Goal: Information Seeking & Learning: Learn about a topic

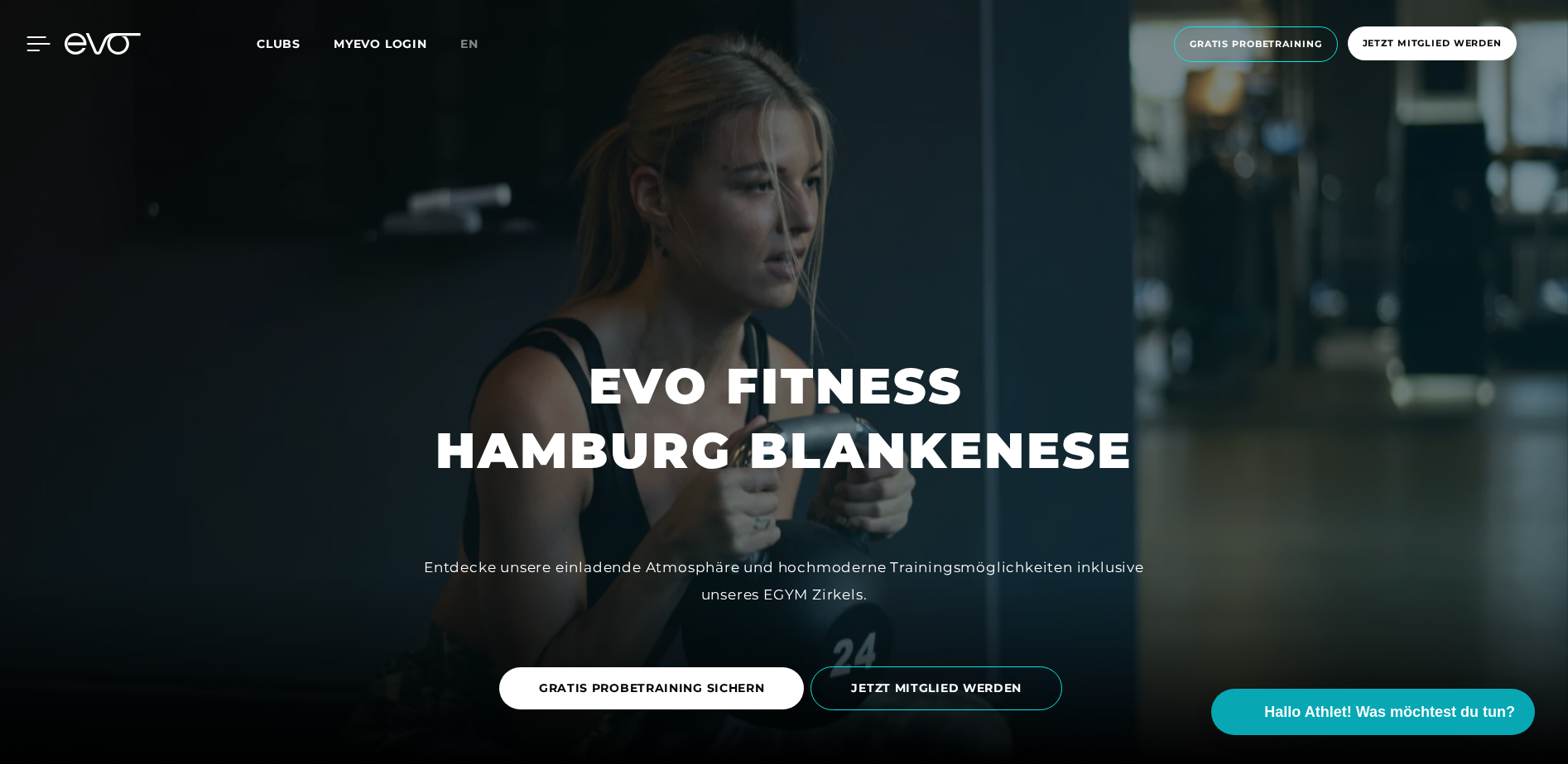
click at [34, 42] on icon at bounding box center [38, 43] width 24 height 15
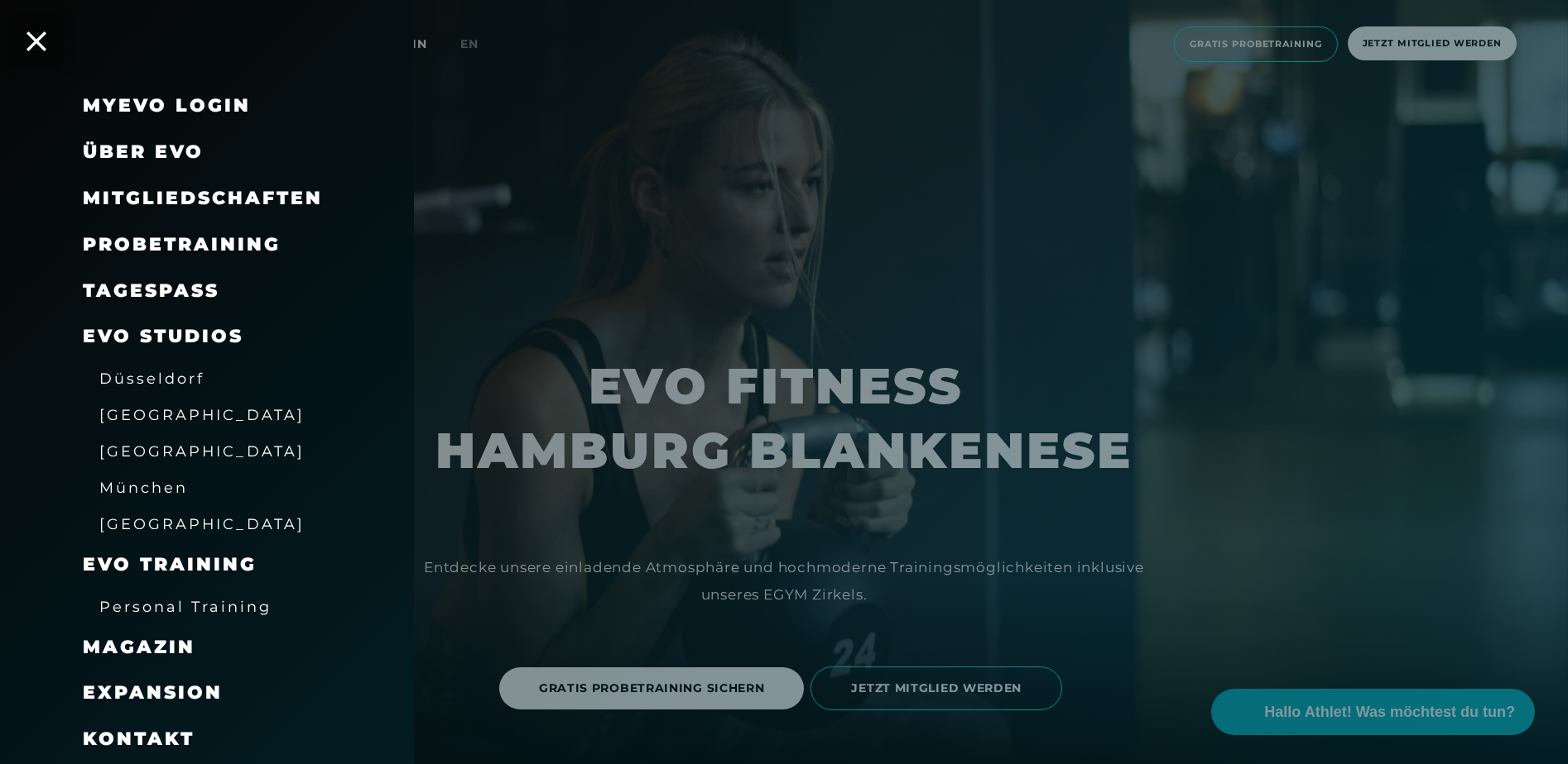
click at [192, 197] on span "Mitgliedschaften" at bounding box center [203, 197] width 240 height 22
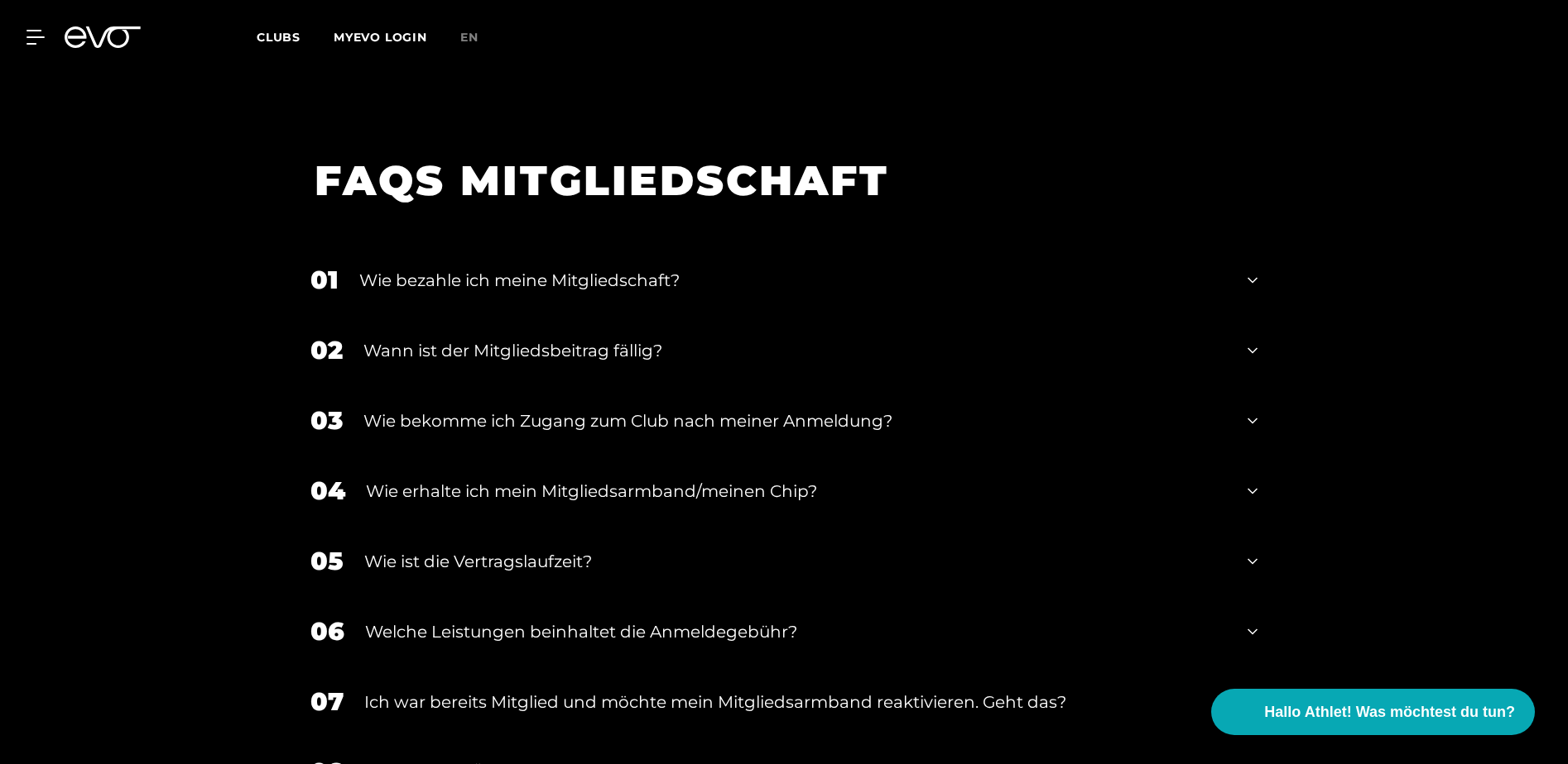
scroll to position [2296, 0]
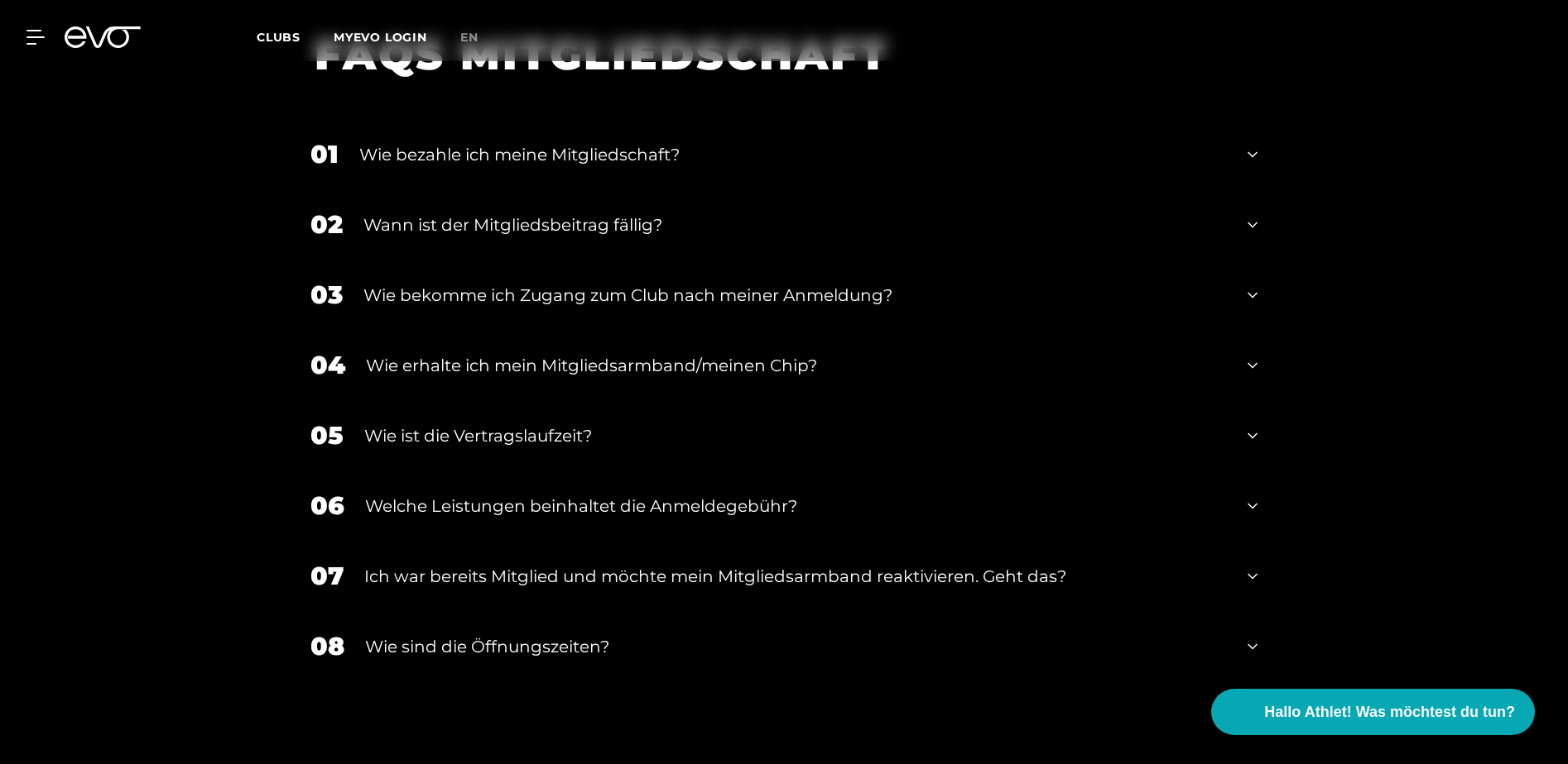
click at [530, 640] on div "Wie sind die Öffnungszeiten?" at bounding box center [795, 646] width 861 height 24
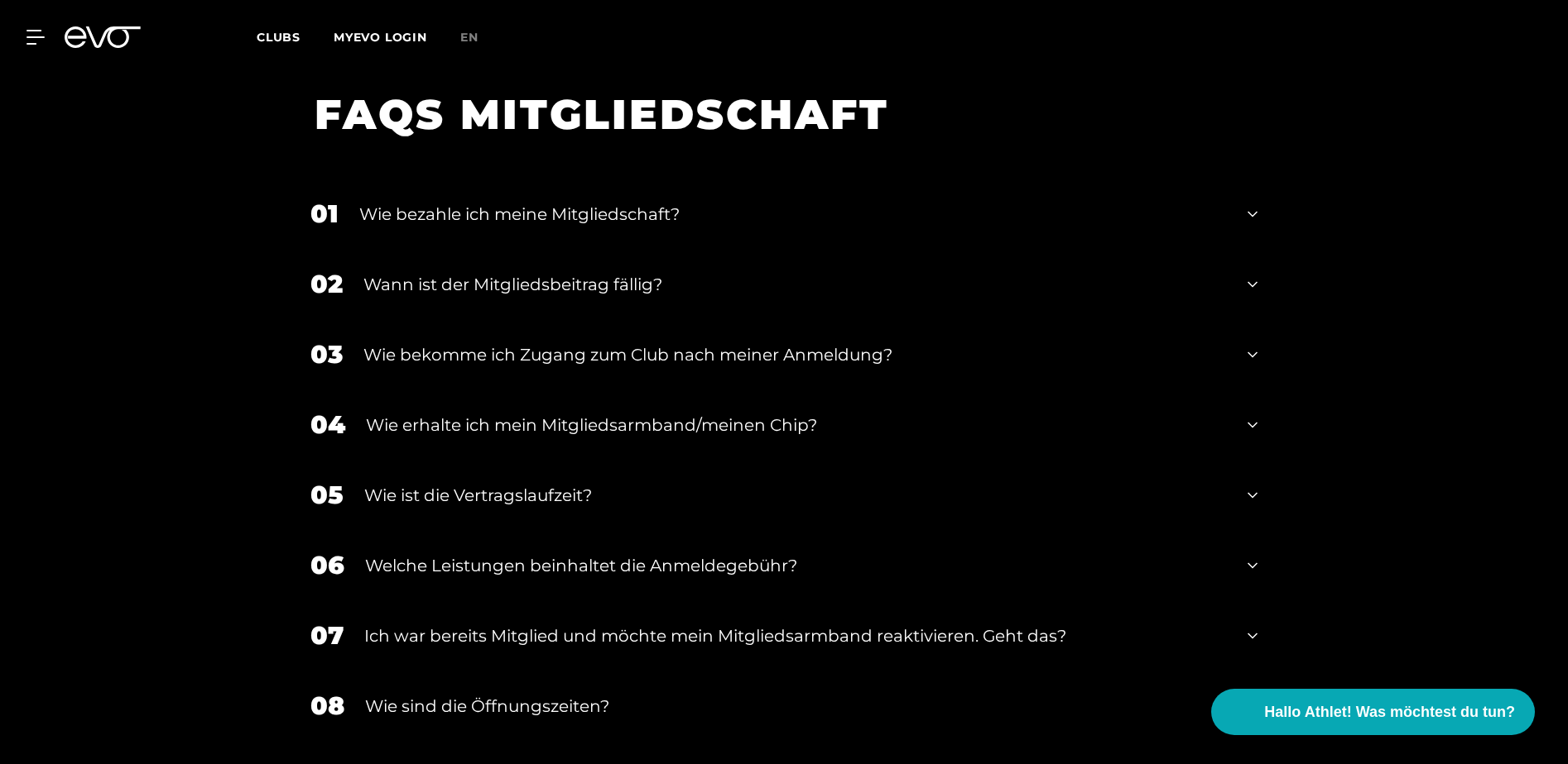
scroll to position [2233, 0]
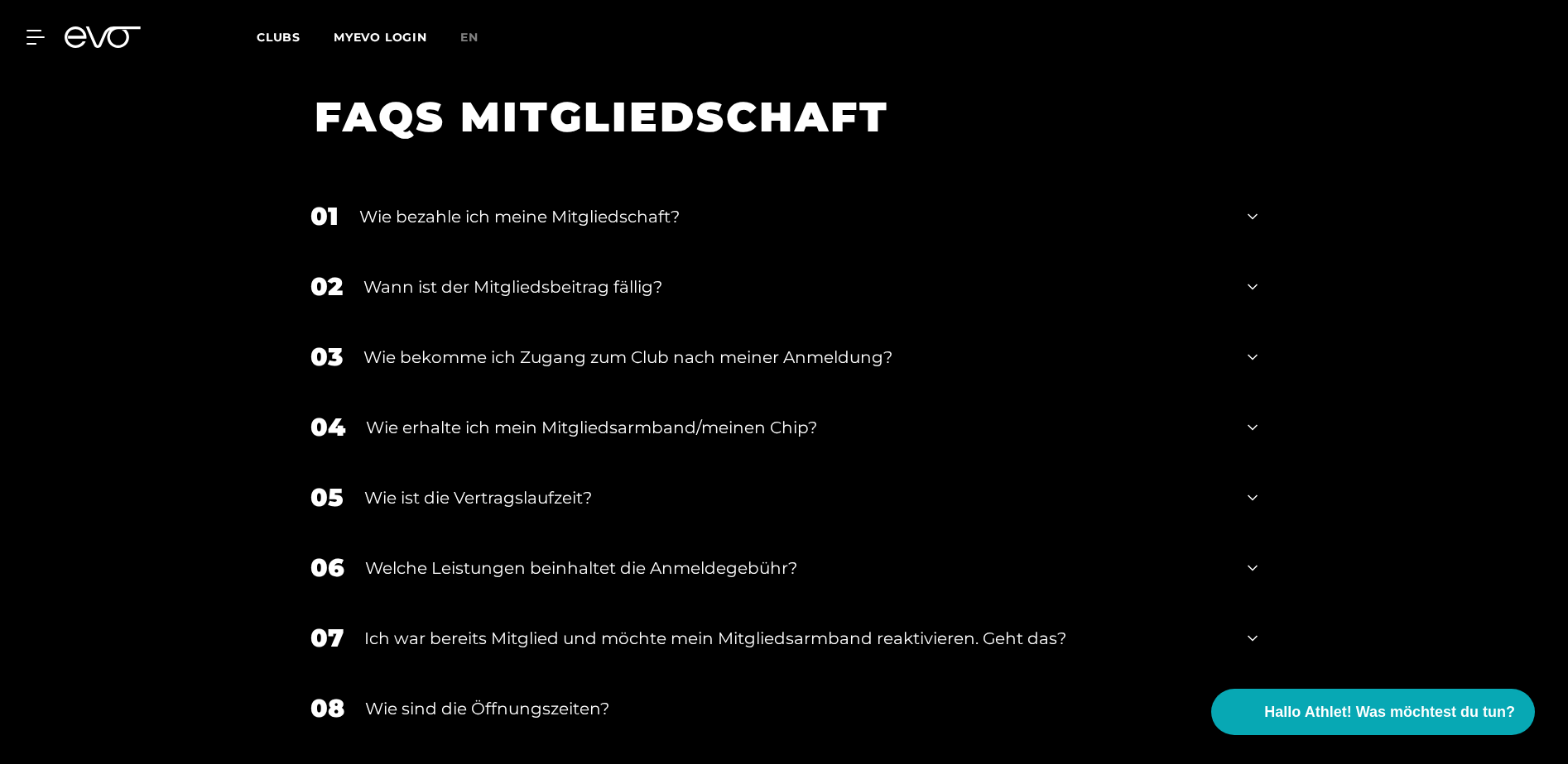
click at [494, 220] on div "Wie bezahle ich meine Mitgliedschaft?" at bounding box center [792, 216] width 867 height 24
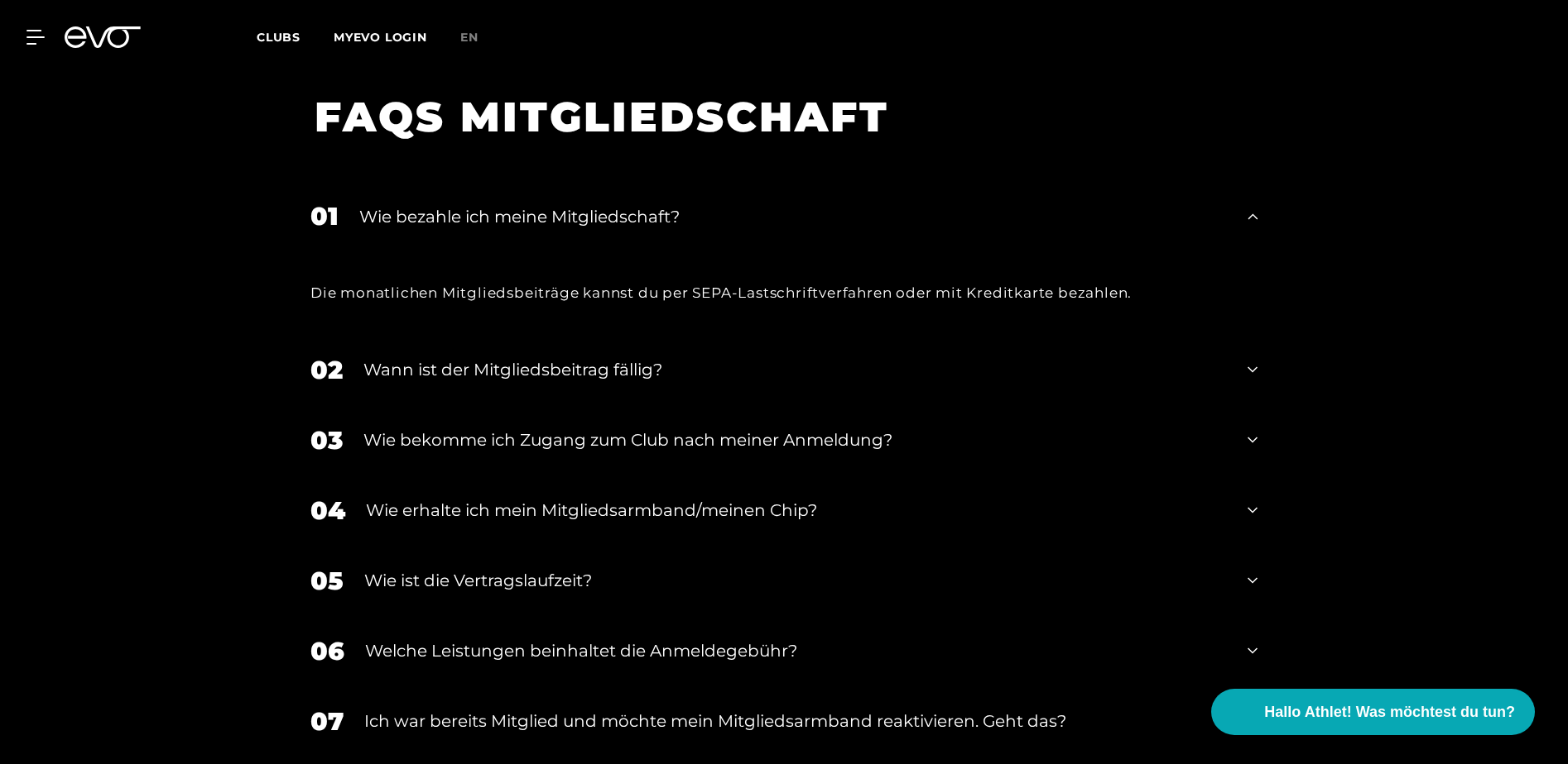
click at [607, 364] on div "Wann ist der Mitgliedsbeitrag fällig?" at bounding box center [795, 369] width 863 height 24
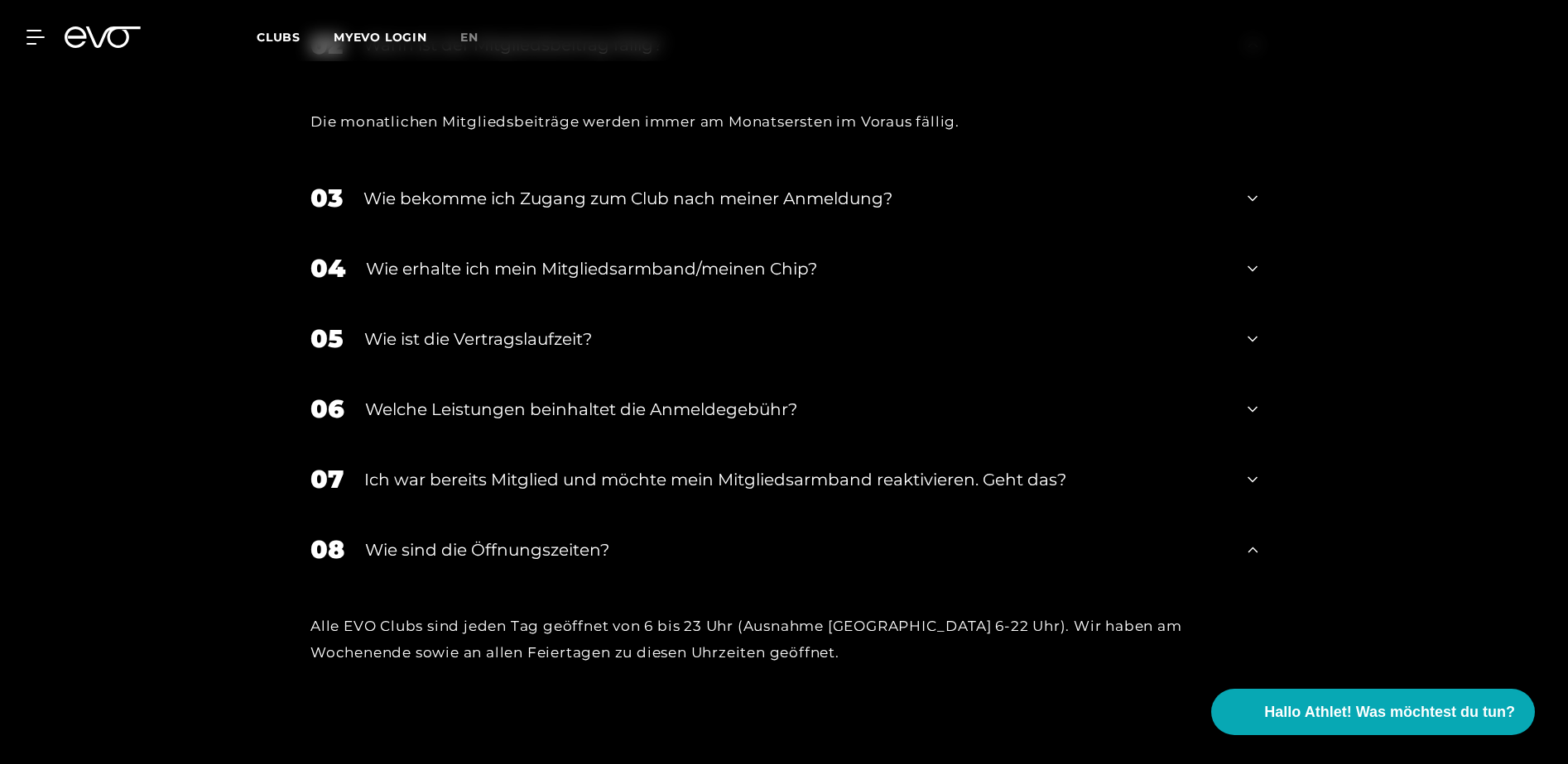
scroll to position [2565, 0]
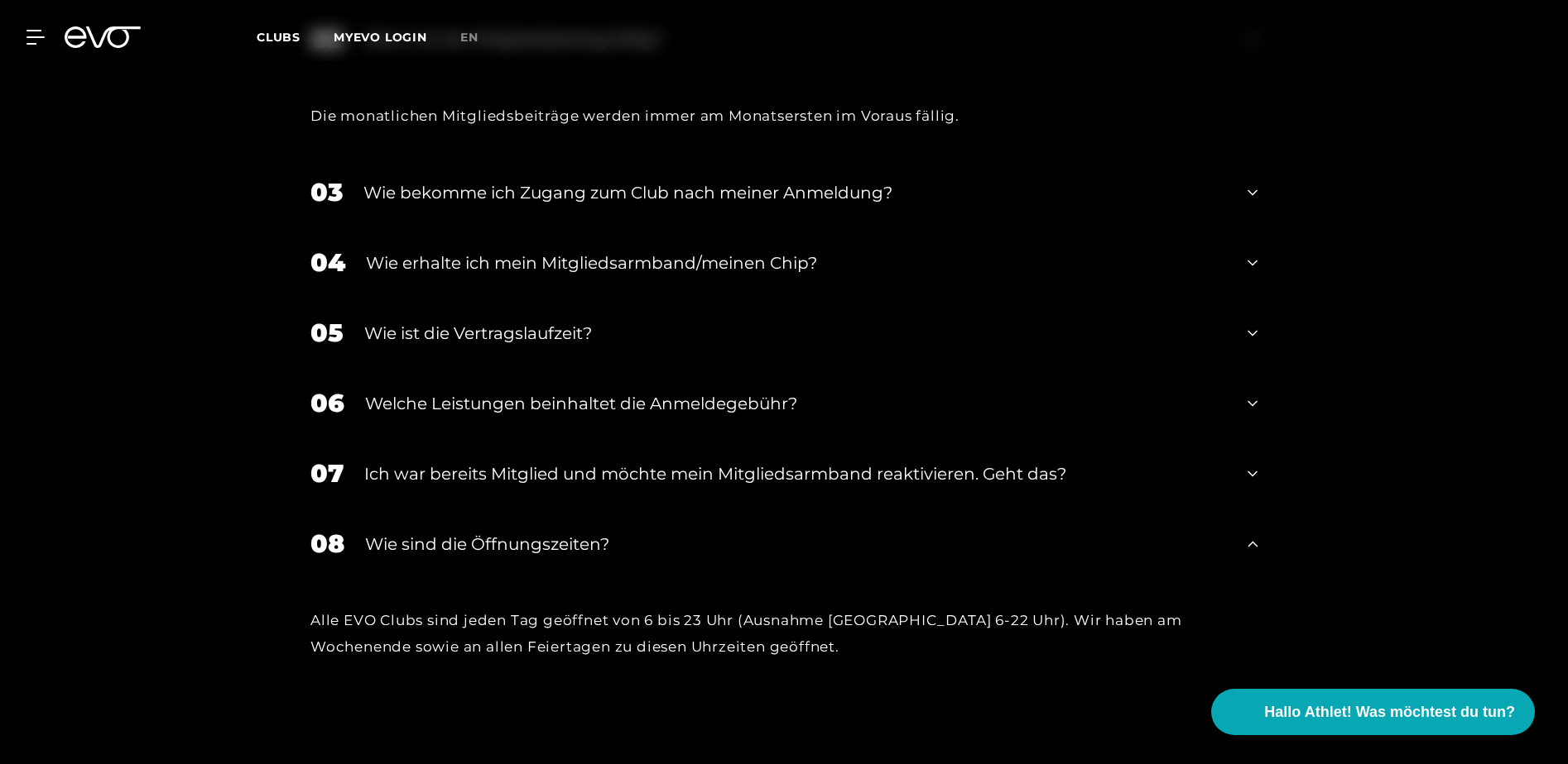
click at [522, 322] on div "Wie ist die Vertragslaufzeit?" at bounding box center [796, 333] width 862 height 24
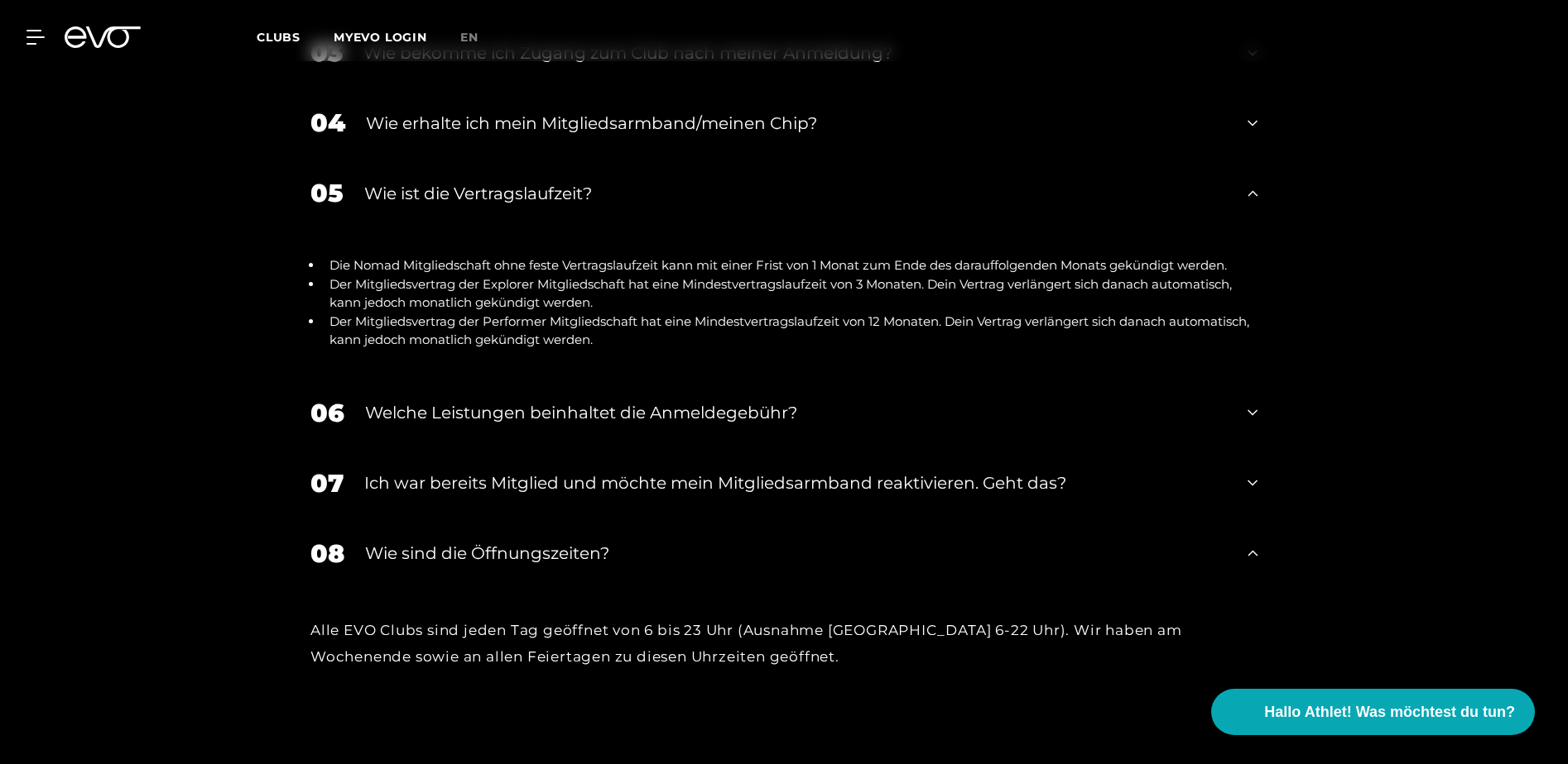
scroll to position [2709, 0]
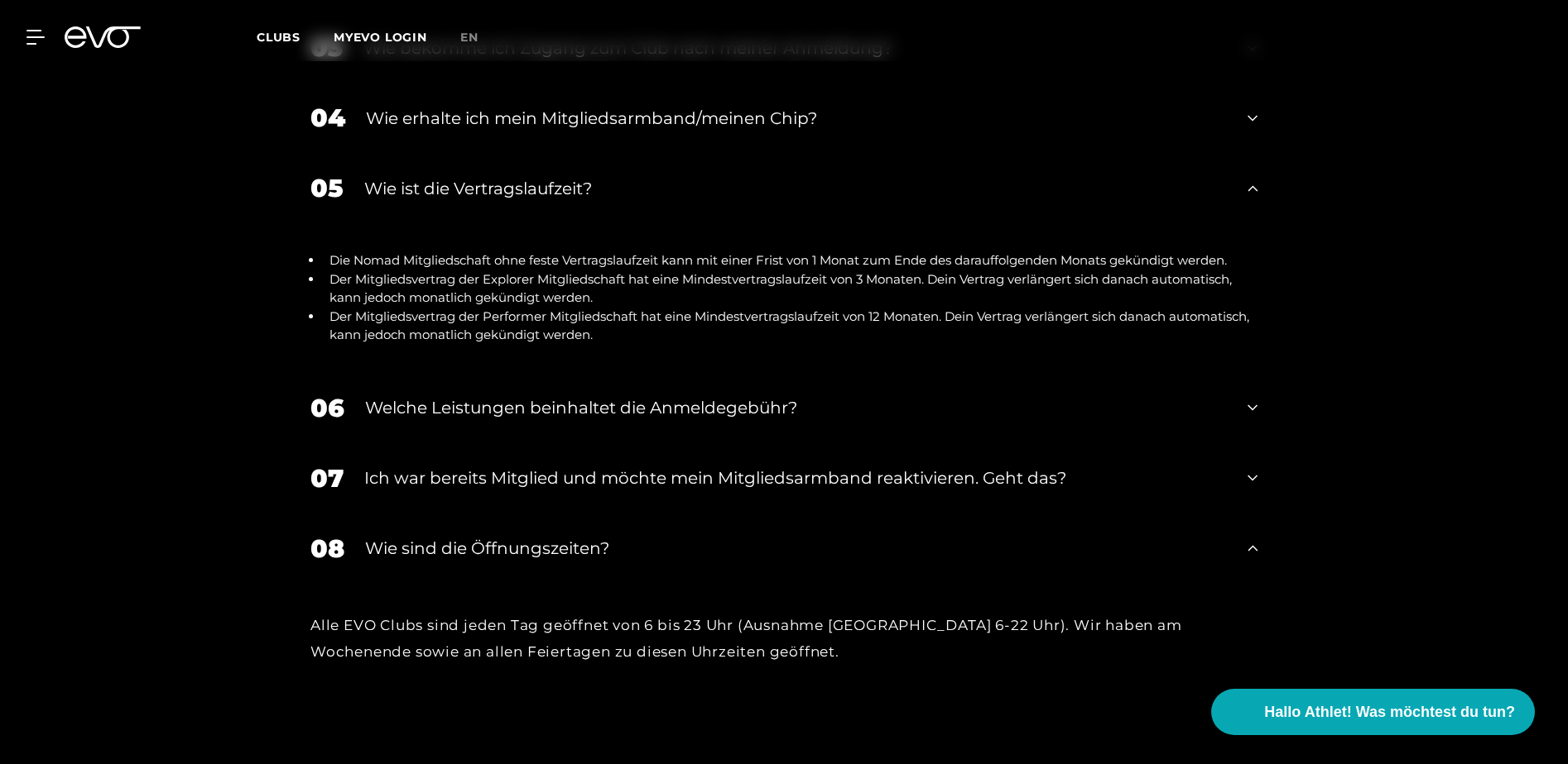
click at [722, 411] on div "Welche Leistungen beinhaltet die Anmeldegebühr?" at bounding box center [795, 407] width 861 height 24
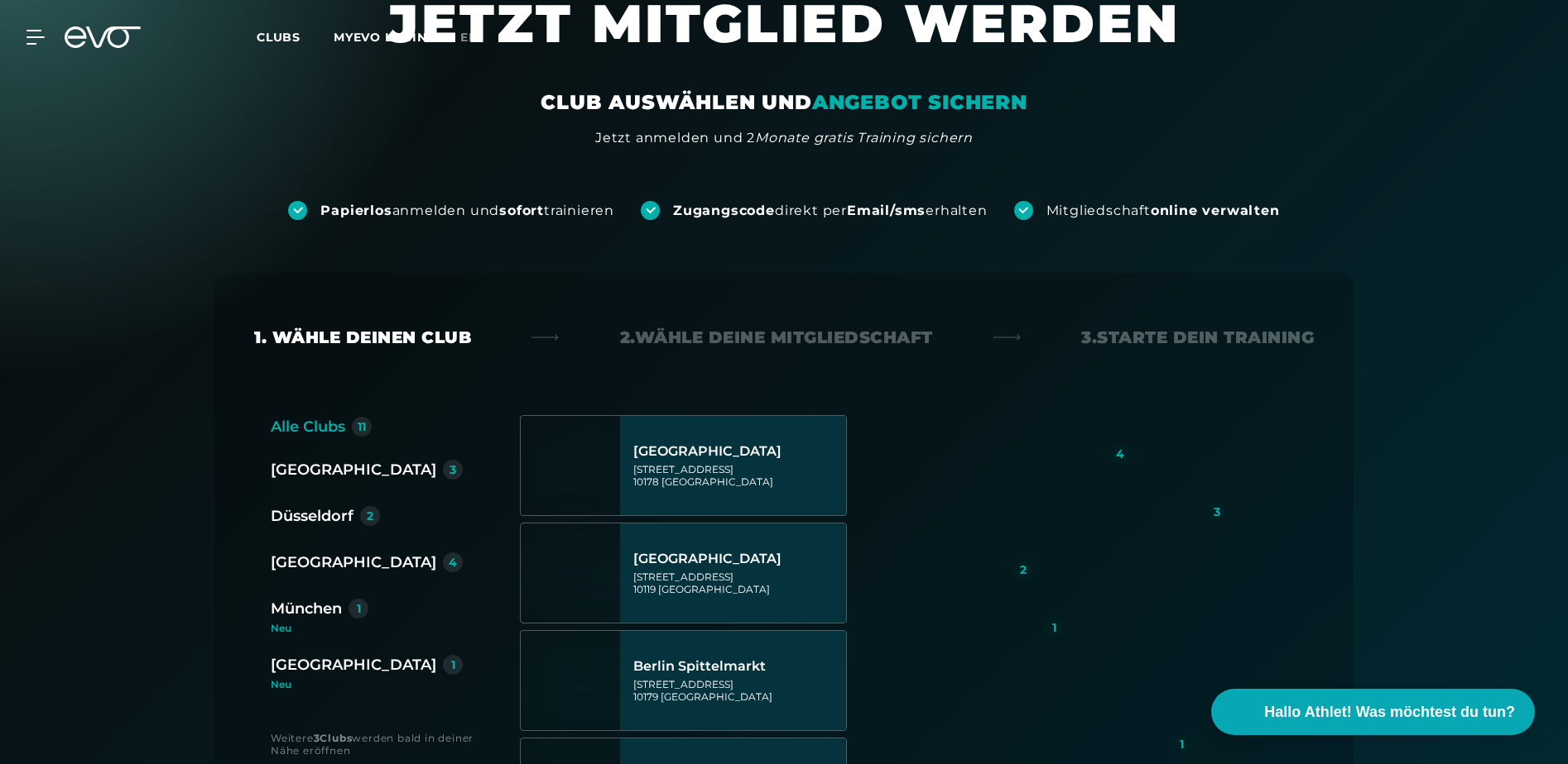
scroll to position [0, 0]
